Goal: Transaction & Acquisition: Purchase product/service

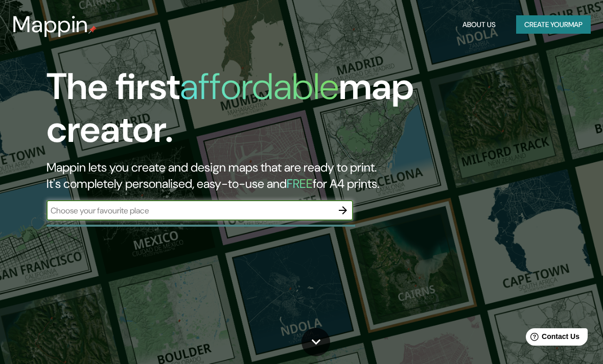
click at [142, 214] on input "text" at bounding box center [190, 211] width 286 height 12
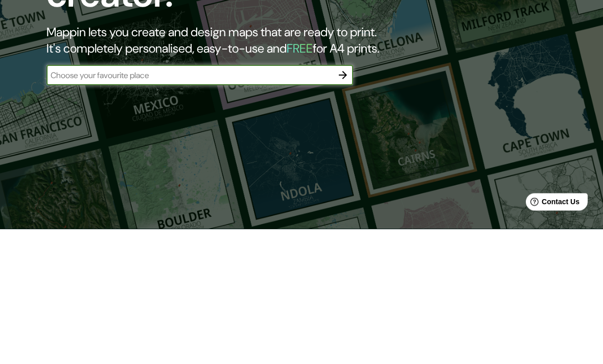
click at [17, 98] on div "The first affordable map creator. Mappin lets you create and design maps that a…" at bounding box center [301, 182] width 603 height 364
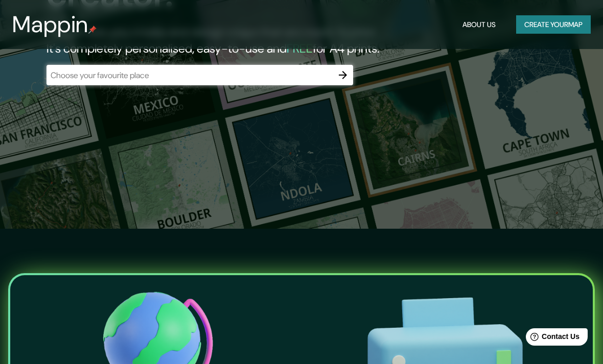
click at [573, 26] on button "Create your map" at bounding box center [553, 24] width 75 height 19
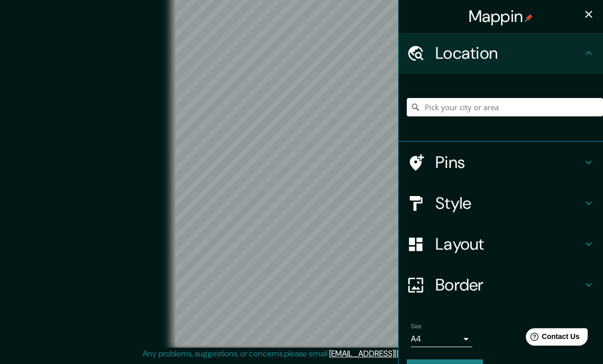
scroll to position [42, 0]
click at [492, 285] on h4 "Border" at bounding box center [508, 285] width 147 height 20
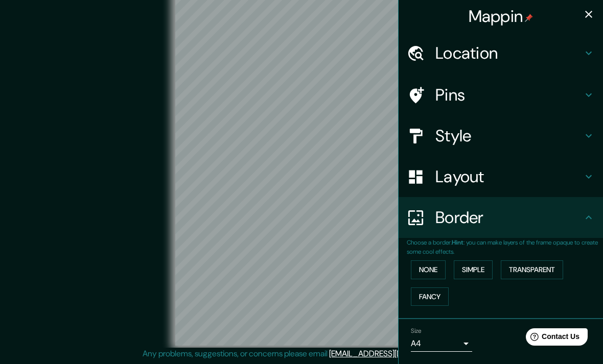
click at [431, 291] on button "Fancy" at bounding box center [430, 297] width 38 height 19
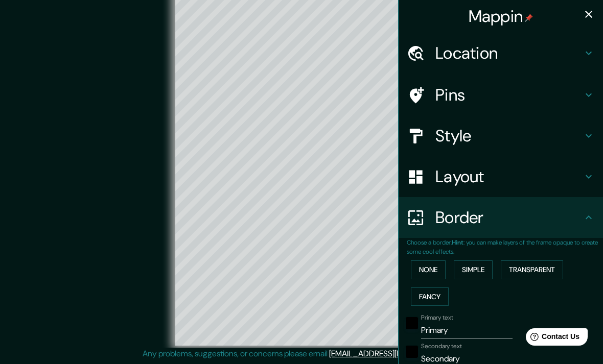
click at [432, 292] on button "Fancy" at bounding box center [430, 297] width 38 height 19
type input "198"
type input "40"
type input "20"
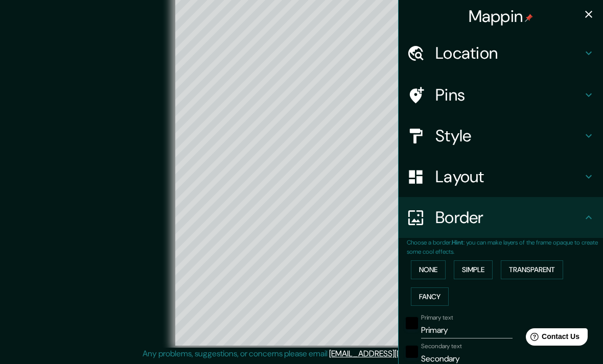
click at [486, 175] on h4 "Layout" at bounding box center [508, 177] width 147 height 20
type input "198"
type input "40"
type input "20"
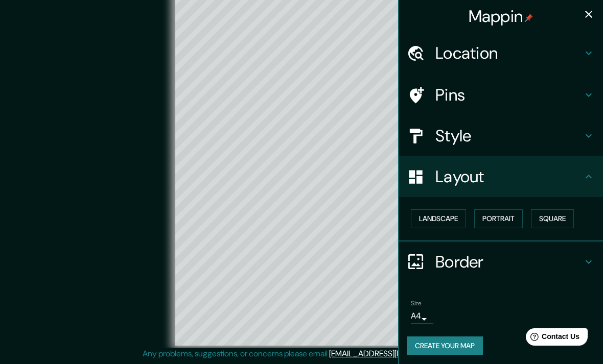
click at [551, 212] on button "Square" at bounding box center [552, 219] width 43 height 19
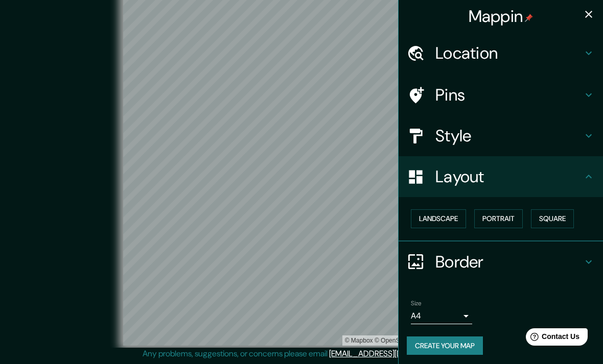
click at [503, 214] on button "Portrait" at bounding box center [498, 219] width 49 height 19
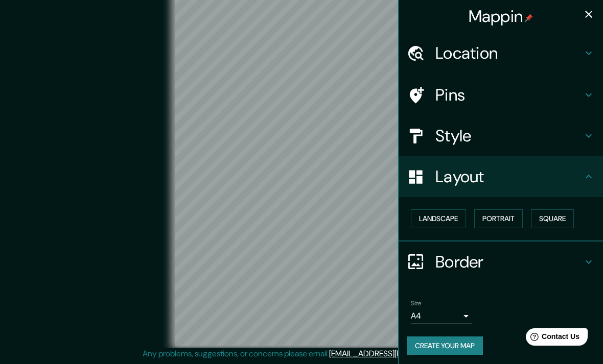
click at [552, 217] on button "Square" at bounding box center [552, 219] width 43 height 19
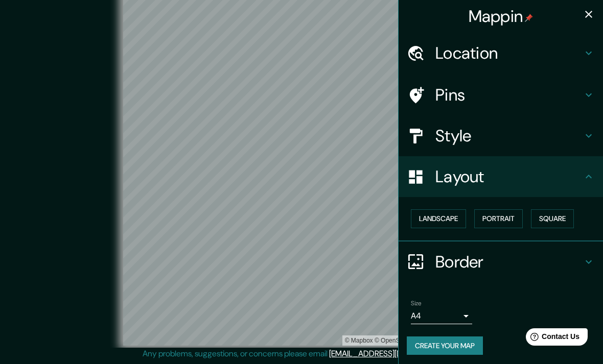
click at [525, 51] on h4 "Location" at bounding box center [508, 53] width 147 height 20
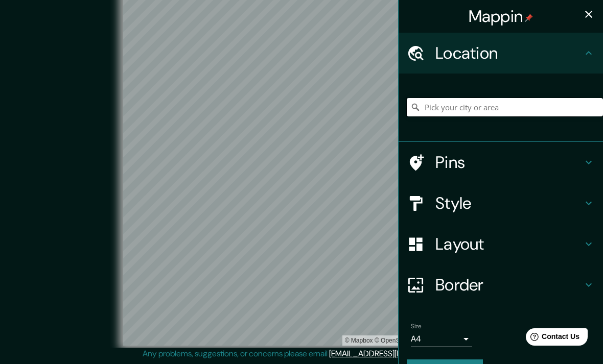
click at [503, 110] on input "Pick your city or area" at bounding box center [505, 107] width 196 height 18
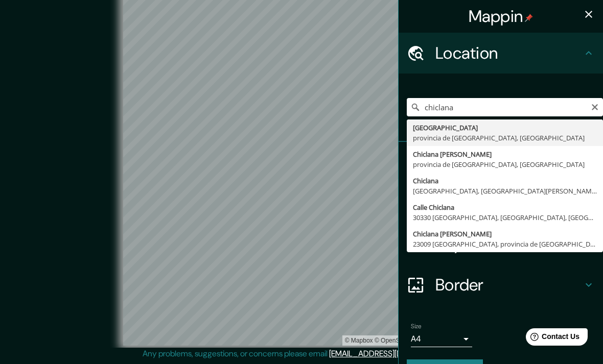
type input "[GEOGRAPHIC_DATA], provincia de [GEOGRAPHIC_DATA], [GEOGRAPHIC_DATA]"
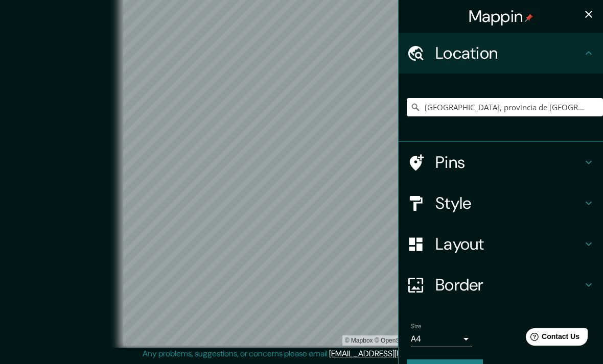
click at [92, 116] on div "© Mapbox © OpenStreetMap Improve this map" at bounding box center [301, 168] width 543 height 328
click at [512, 171] on h4 "Pins" at bounding box center [508, 162] width 147 height 20
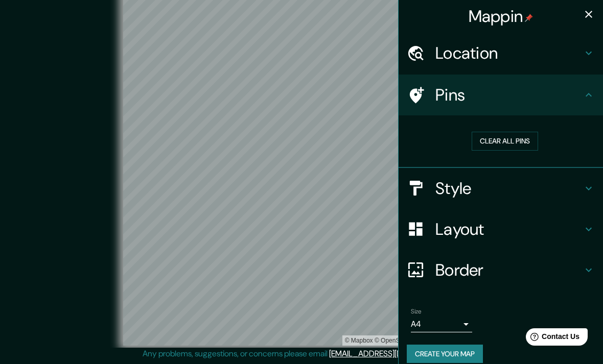
click at [531, 98] on h4 "Pins" at bounding box center [508, 95] width 147 height 20
click at [505, 193] on h4 "Style" at bounding box center [508, 188] width 147 height 20
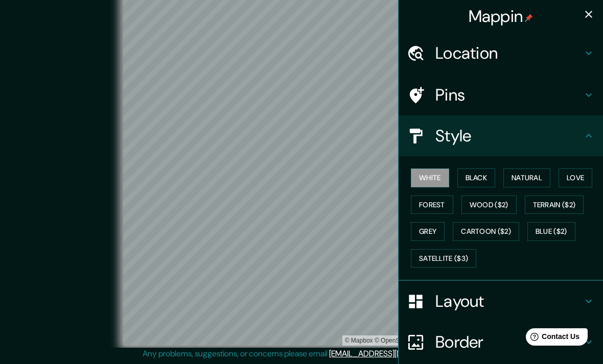
click at [534, 173] on button "Natural" at bounding box center [526, 178] width 47 height 19
click at [490, 170] on button "Black" at bounding box center [476, 178] width 38 height 19
click at [438, 210] on button "Forest" at bounding box center [432, 205] width 42 height 19
click at [495, 202] on button "Wood ($2)" at bounding box center [488, 205] width 55 height 19
click at [464, 256] on button "Satellite ($3)" at bounding box center [443, 258] width 65 height 19
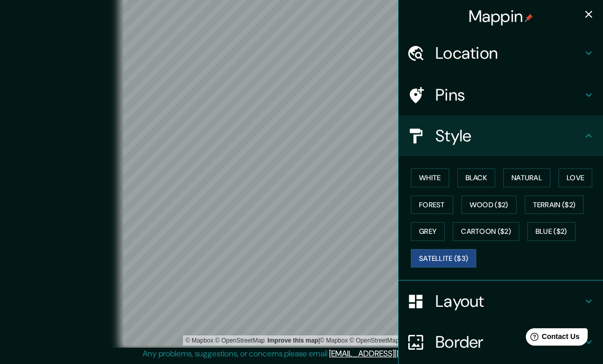
click at [581, 177] on button "Love" at bounding box center [576, 178] width 34 height 19
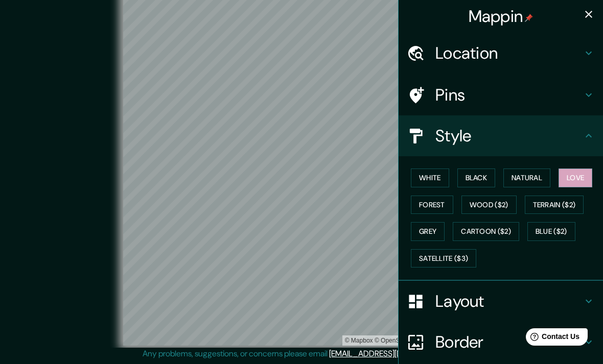
click at [443, 177] on button "White" at bounding box center [430, 178] width 38 height 19
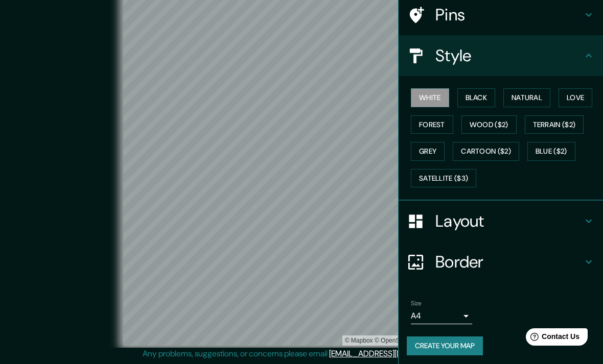
scroll to position [80, 0]
click at [464, 309] on body "Mappin Location [GEOGRAPHIC_DATA], [GEOGRAPHIC_DATA], [GEOGRAPHIC_DATA] Pins St…" at bounding box center [301, 169] width 603 height 364
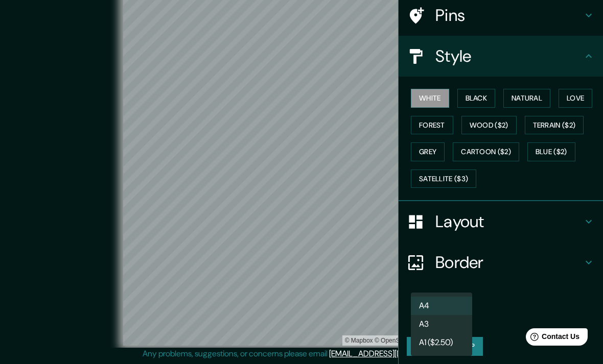
click at [507, 300] on div at bounding box center [301, 182] width 603 height 364
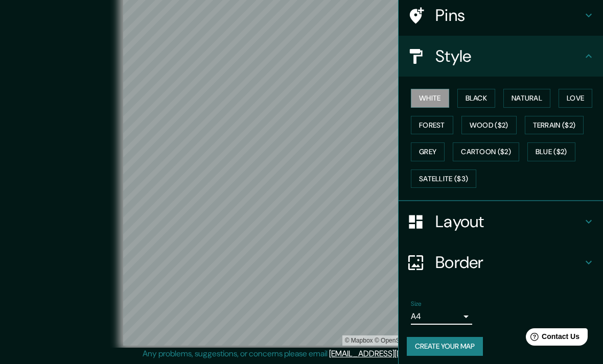
click at [451, 350] on button "Create your map" at bounding box center [445, 346] width 76 height 19
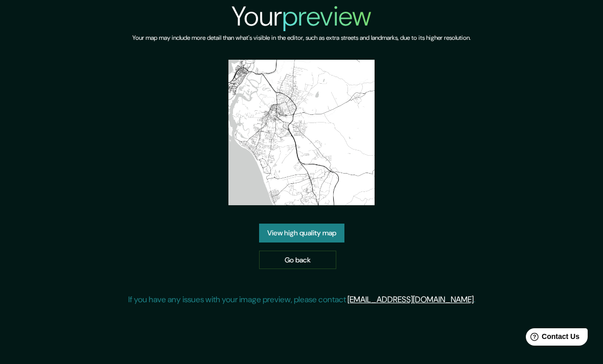
click at [331, 243] on link "View high quality map" at bounding box center [301, 233] width 85 height 19
